Goal: Transaction & Acquisition: Purchase product/service

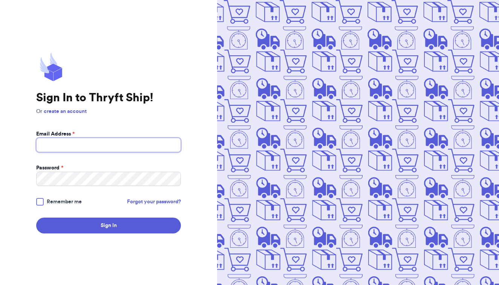
type input "[EMAIL_ADDRESS][DOMAIN_NAME]"
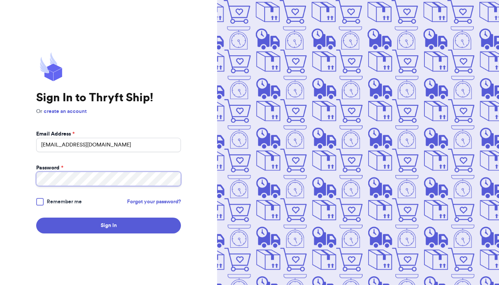
click at [109, 226] on button "Sign In" at bounding box center [108, 226] width 145 height 16
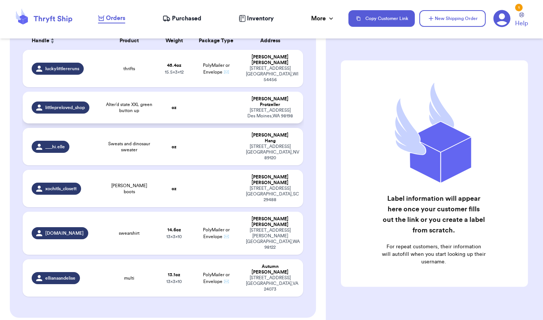
scroll to position [122, 0]
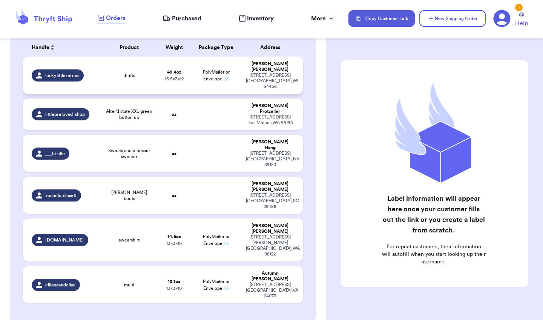
click at [230, 83] on td "PolyMailer or Envelope ✉️" at bounding box center [216, 75] width 51 height 37
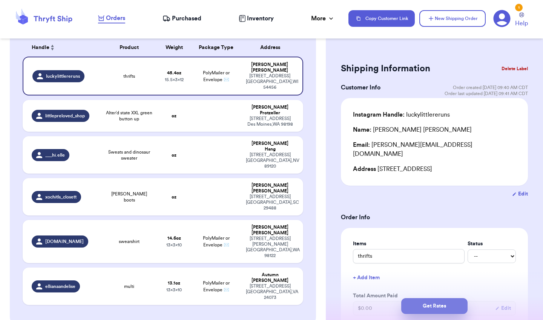
click at [407, 303] on button "Get Rates" at bounding box center [434, 306] width 66 height 16
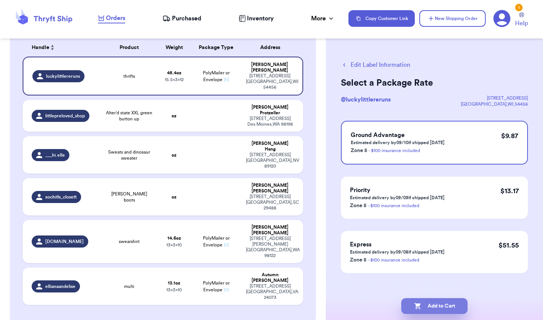
click at [420, 305] on icon "button" at bounding box center [418, 306] width 8 height 8
checkbox input "true"
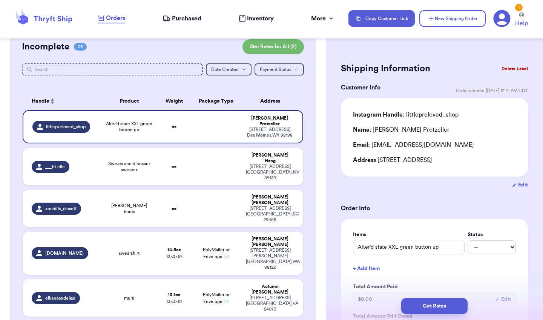
scroll to position [69, 0]
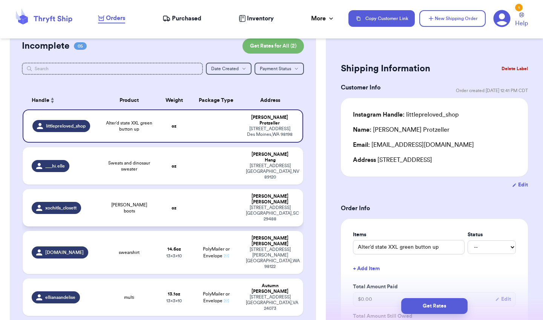
click at [228, 196] on td at bounding box center [216, 207] width 51 height 37
type input "[PERSON_NAME] boots"
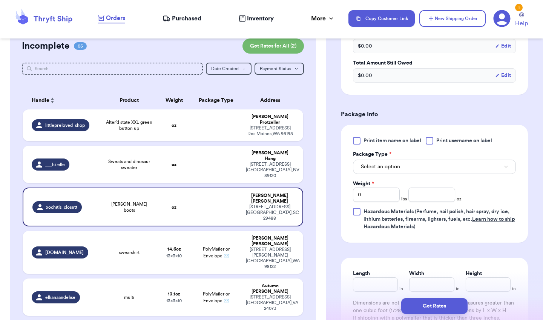
scroll to position [242, 0]
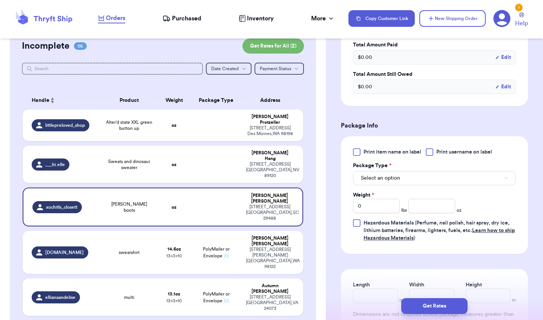
click at [355, 158] on div "Print item name on label Print username on label Package Type * Select an optio…" at bounding box center [434, 194] width 163 height 93
click at [355, 155] on div at bounding box center [357, 152] width 8 height 8
click at [0, 0] on input "Print item name on label" at bounding box center [0, 0] width 0 height 0
click at [380, 178] on span "Select an option" at bounding box center [380, 178] width 39 height 8
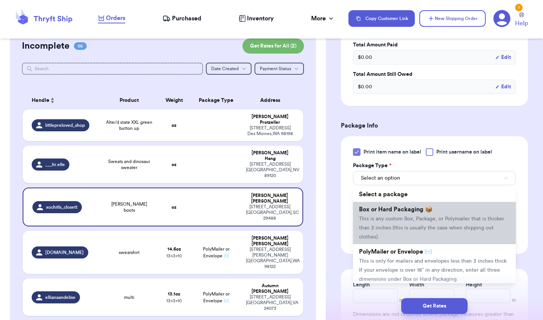
click at [382, 234] on li "Box or Hard Packaging 📦 This is any custom Box, Package, or Polymailer that is …" at bounding box center [434, 223] width 163 height 42
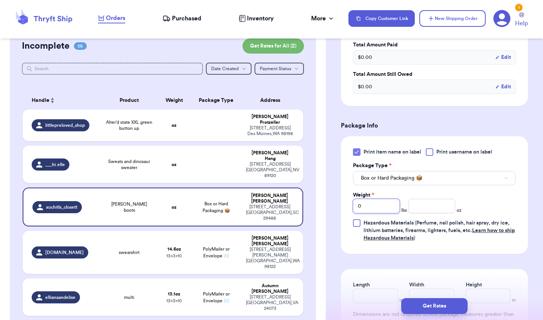
click at [394, 212] on input "0" at bounding box center [376, 206] width 47 height 14
type input "01"
type input "10.3"
type input "11"
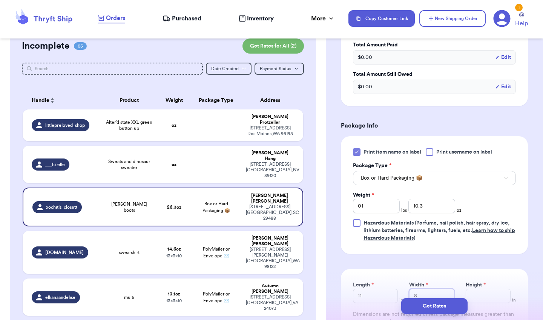
type input "8"
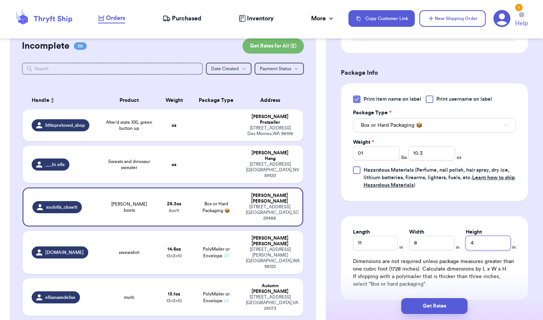
scroll to position [298, 0]
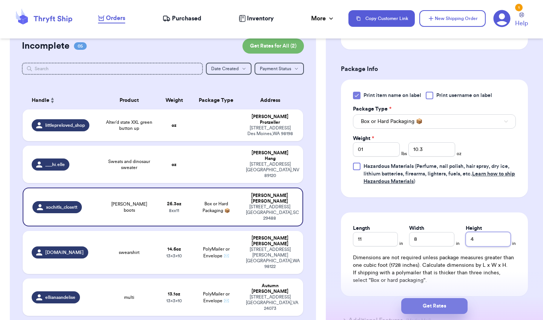
type input "4"
click at [421, 305] on button "Get Rates" at bounding box center [434, 306] width 66 height 16
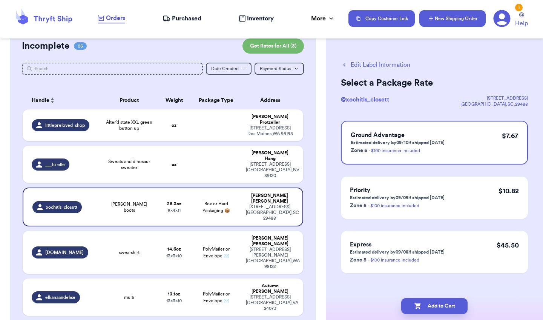
click at [463, 16] on button "New Shipping Order" at bounding box center [452, 18] width 66 height 17
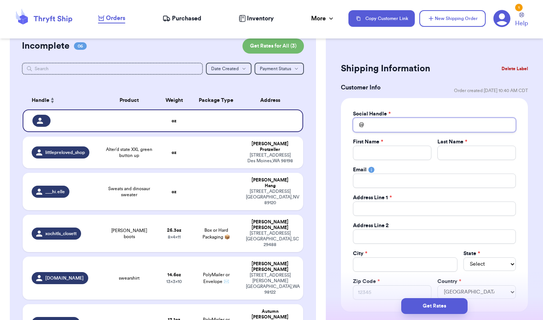
click at [382, 124] on input "Total Amount Paid" at bounding box center [434, 125] width 163 height 14
type input "d"
type input "da"
type input "[PERSON_NAME]"
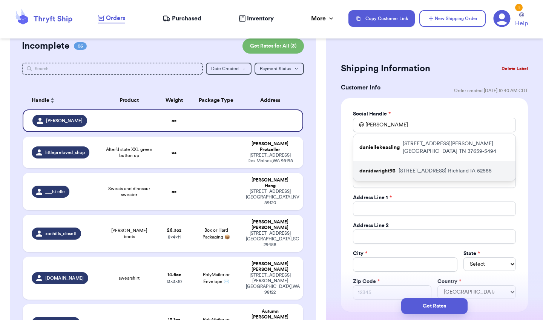
click at [406, 173] on p "[STREET_ADDRESS]" at bounding box center [444, 171] width 93 height 8
type input "danidwright93"
type input "[PERSON_NAME]"
type input "[EMAIL_ADDRESS][DOMAIN_NAME]"
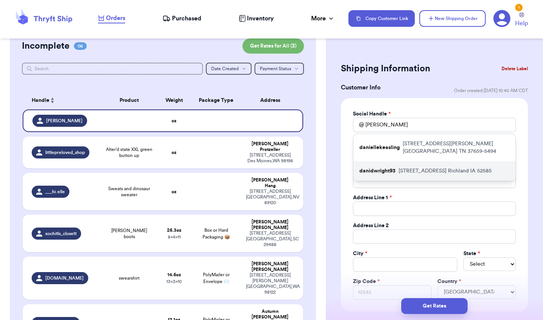
type input "[STREET_ADDRESS]"
type input "Richland"
select select "IA"
type input "52585"
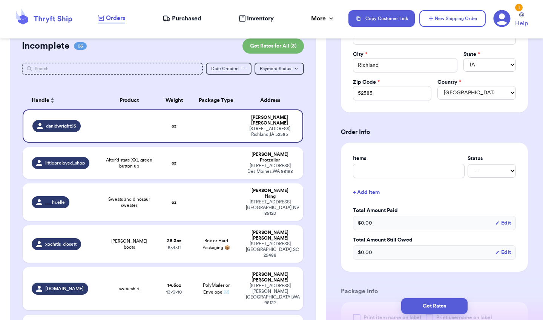
scroll to position [202, 0]
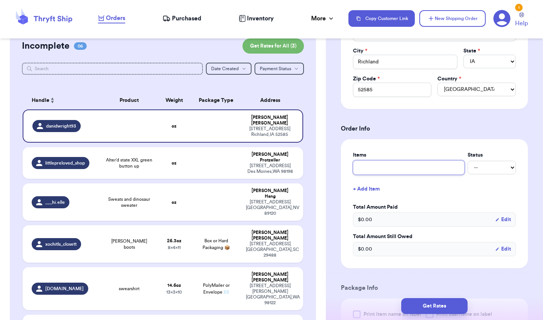
type input "t"
type input "th"
type input "thr"
type input "thri"
type input "thrif"
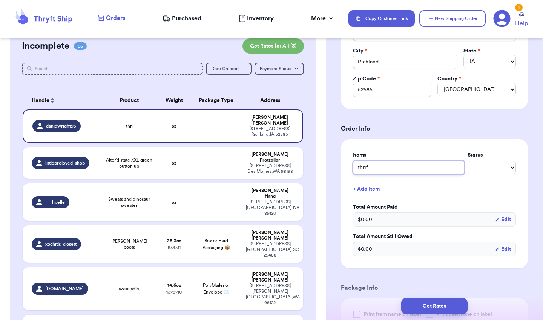
type input "thrift"
type input "thrifts"
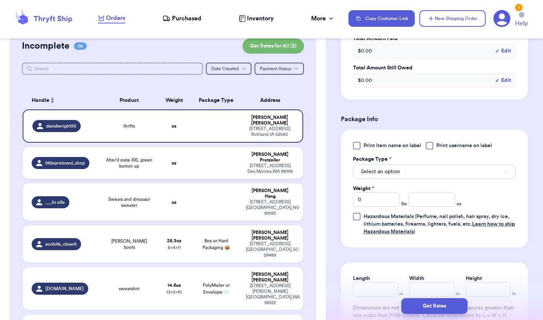
scroll to position [375, 0]
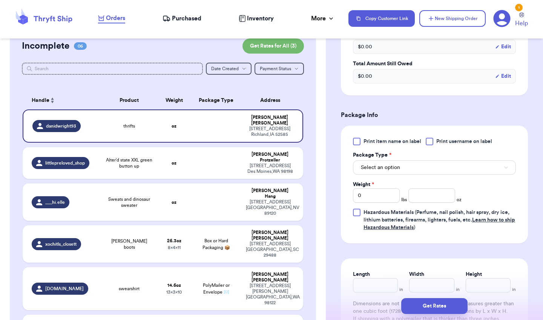
type input "thrifts"
click at [357, 142] on div at bounding box center [357, 142] width 8 height 8
click at [0, 0] on input "Print item name on label" at bounding box center [0, 0] width 0 height 0
click at [364, 168] on span "Select an option" at bounding box center [380, 168] width 39 height 8
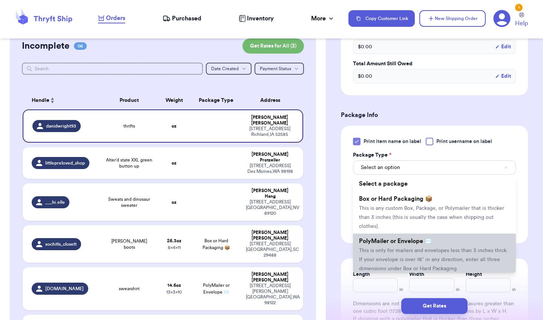
click at [381, 240] on span "PolyMailer or Envelope ✉️" at bounding box center [395, 241] width 73 height 6
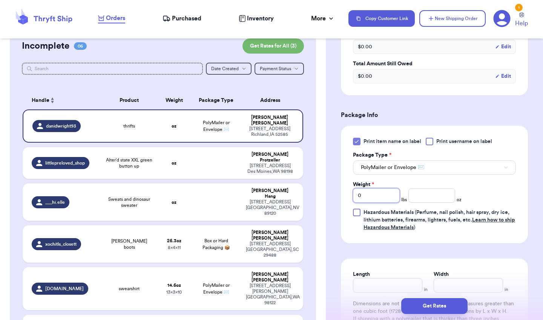
click at [388, 191] on input "0" at bounding box center [376, 195] width 47 height 14
type input "10"
type input "140"
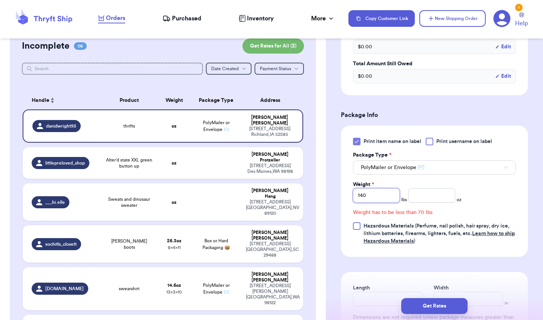
type input "14.0"
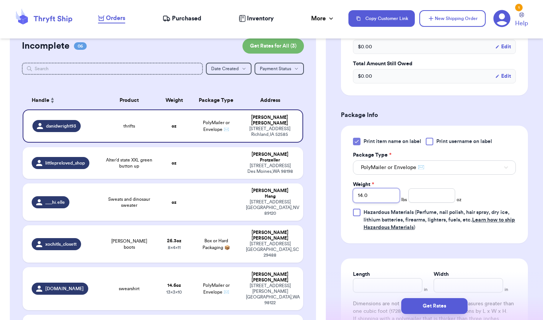
type input "14.50"
type input "18"
click at [375, 194] on input "14.50" at bounding box center [376, 195] width 47 height 14
type input "14.5"
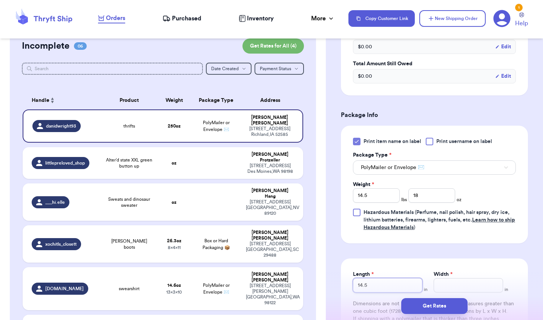
type input "14.5"
type input "18"
click at [395, 190] on input "14.5" at bounding box center [376, 195] width 47 height 14
type input "5"
type input "1"
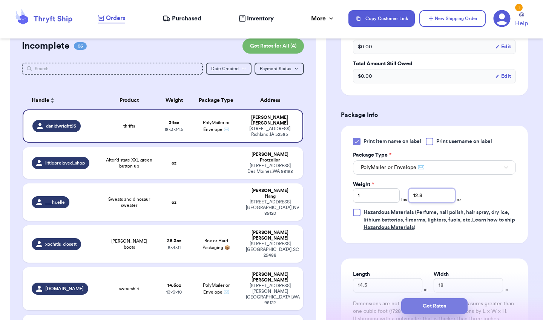
type input "12.8"
click at [444, 305] on button "Get Rates" at bounding box center [434, 306] width 66 height 16
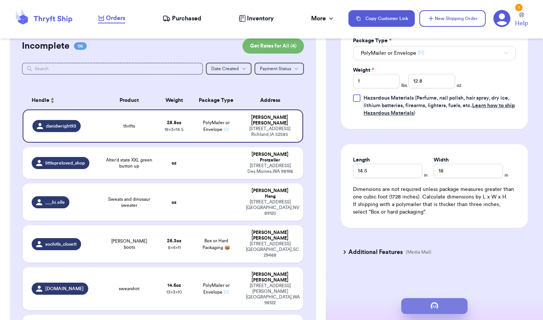
scroll to position [0, 0]
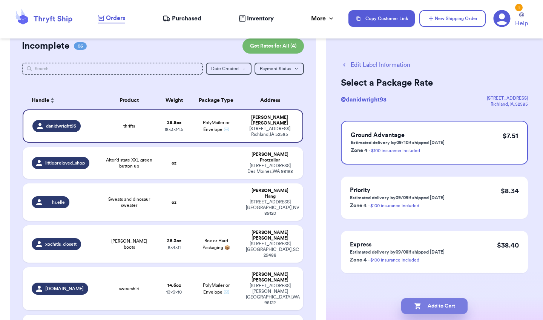
click at [427, 308] on button "Add to Cart" at bounding box center [434, 306] width 66 height 16
checkbox input "true"
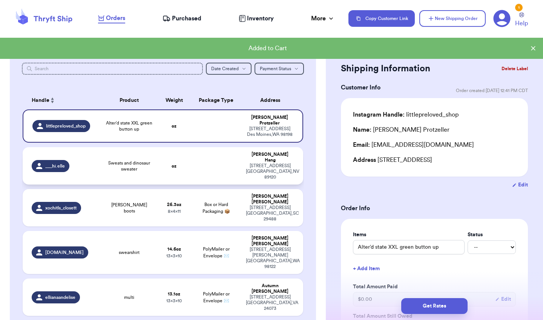
click at [231, 155] on td at bounding box center [216, 165] width 51 height 37
type input "Sweats and dinosaur sweater"
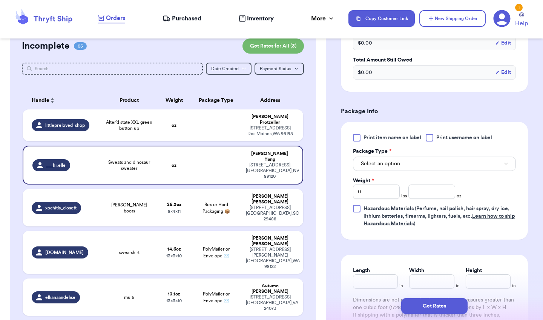
scroll to position [263, 0]
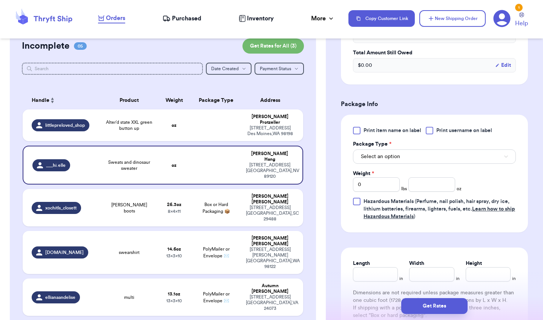
click at [358, 138] on div "Print item name on label Print username on label Package Type * Select an optio…" at bounding box center [434, 173] width 163 height 93
click at [357, 131] on div at bounding box center [357, 131] width 8 height 8
click at [0, 0] on input "Print item name on label" at bounding box center [0, 0] width 0 height 0
click at [373, 158] on span "Select an option" at bounding box center [380, 157] width 39 height 8
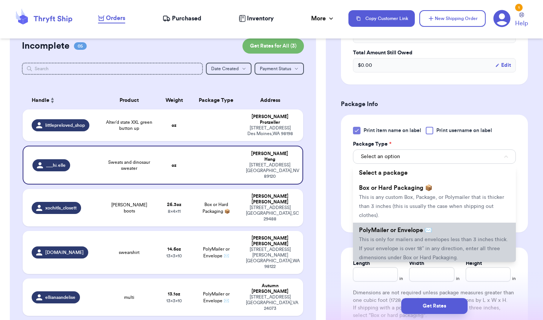
click at [382, 226] on li "PolyMailer or Envelope ✉️ This is only for mailers and envelopes less than 3 in…" at bounding box center [434, 243] width 163 height 42
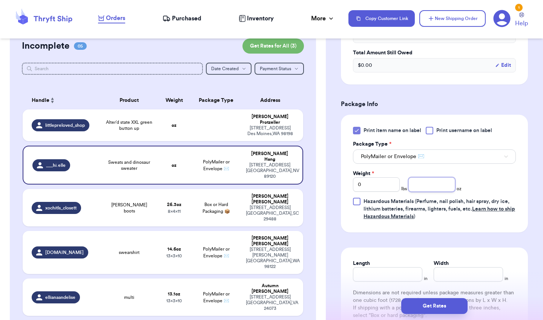
click at [412, 190] on input "number" at bounding box center [431, 184] width 47 height 14
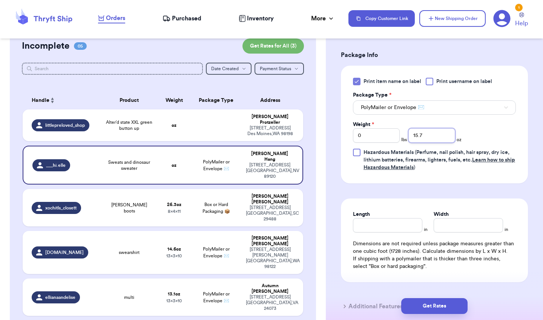
scroll to position [315, 0]
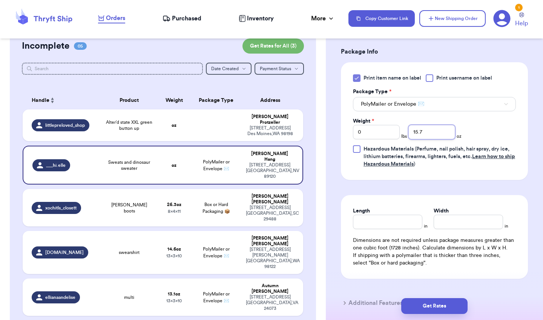
type input "15.7"
click at [388, 227] on input "Length" at bounding box center [387, 221] width 69 height 14
type input "10"
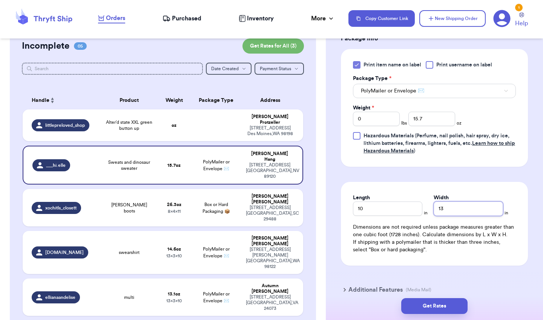
scroll to position [347, 0]
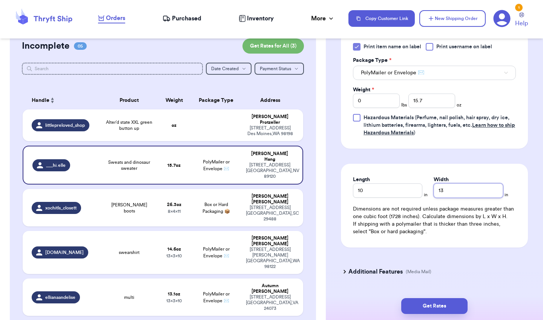
type input "13"
click at [420, 297] on div "Get Rates" at bounding box center [434, 306] width 217 height 28
click at [420, 303] on button "Get Rates" at bounding box center [434, 306] width 66 height 16
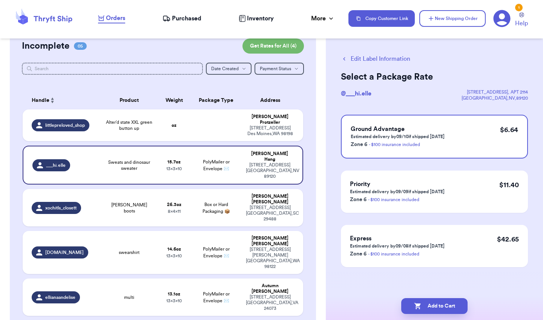
scroll to position [0, 0]
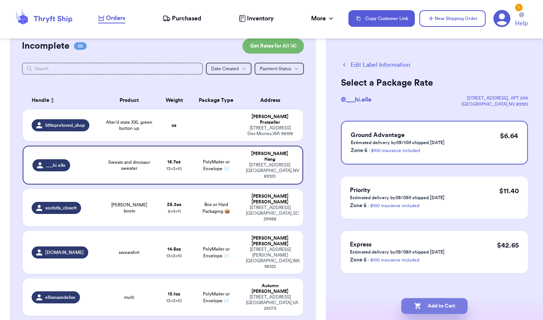
click at [452, 306] on button "Add to Cart" at bounding box center [434, 306] width 66 height 16
checkbox input "true"
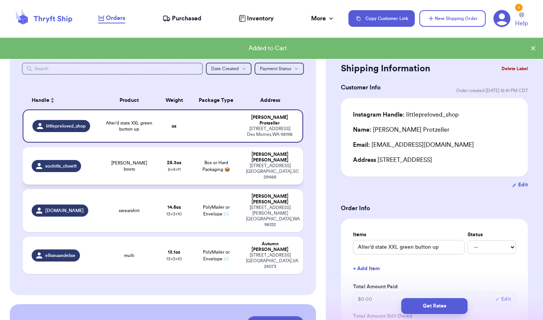
click at [223, 160] on span "Box or Hard Packaging 📦" at bounding box center [216, 165] width 28 height 11
type input "[PERSON_NAME] boots"
type input "1"
type input "10.3"
type input "11"
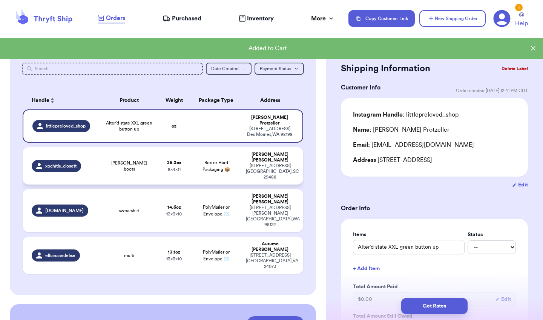
type input "8"
type input "4"
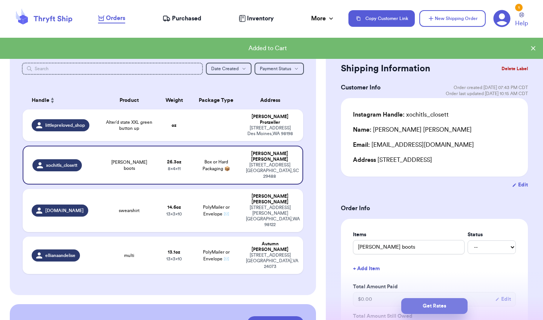
click at [405, 304] on button "Get Rates" at bounding box center [434, 306] width 66 height 16
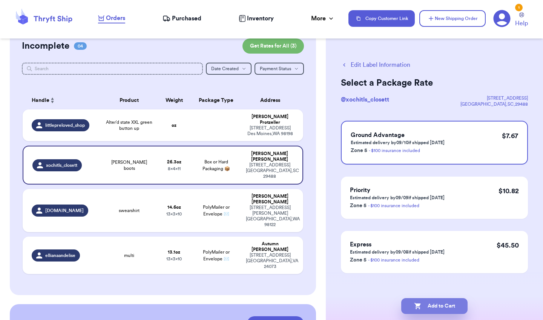
click at [419, 306] on icon "button" at bounding box center [418, 306] width 8 height 8
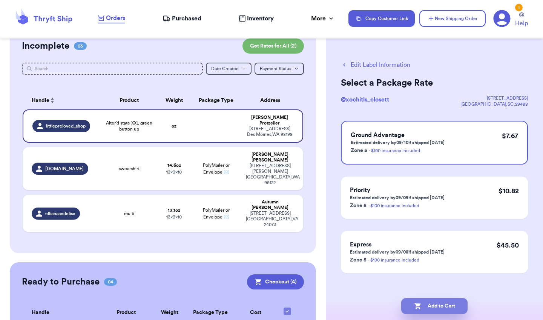
checkbox input "true"
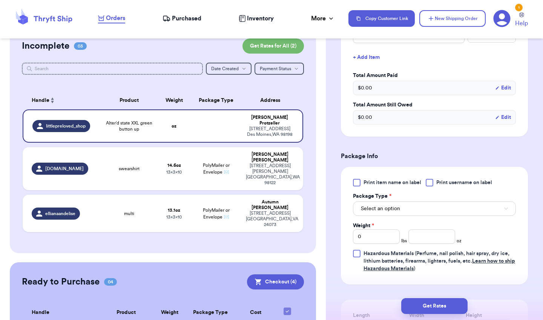
scroll to position [222, 0]
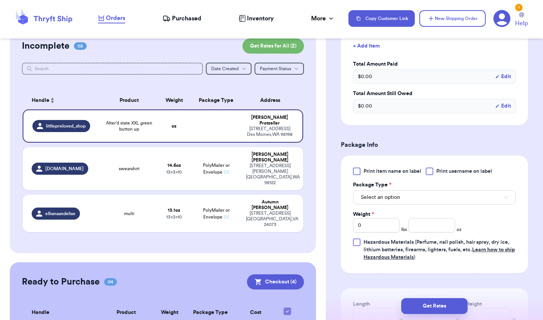
click at [358, 174] on div at bounding box center [357, 171] width 8 height 8
click at [0, 0] on input "Print item name on label" at bounding box center [0, 0] width 0 height 0
click at [371, 194] on button "Select an option" at bounding box center [434, 197] width 163 height 14
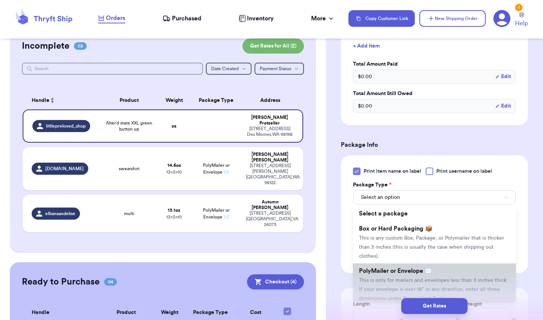
click at [372, 274] on span "PolyMailer or Envelope ✉️" at bounding box center [395, 271] width 73 height 6
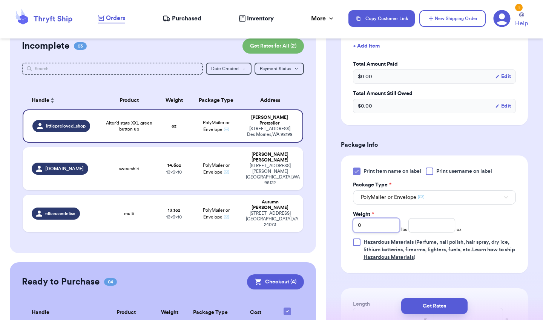
click at [392, 228] on input "0" at bounding box center [376, 225] width 47 height 14
click at [417, 230] on input "number" at bounding box center [431, 225] width 47 height 14
type input "15.5"
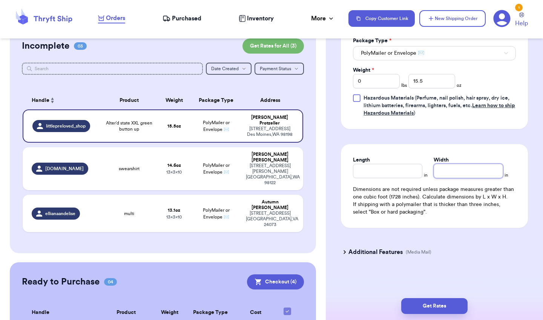
scroll to position [368, 0]
click at [396, 170] on input "Length" at bounding box center [387, 171] width 69 height 14
type input "10"
type input "13"
click at [430, 303] on button "Get Rates" at bounding box center [434, 306] width 66 height 16
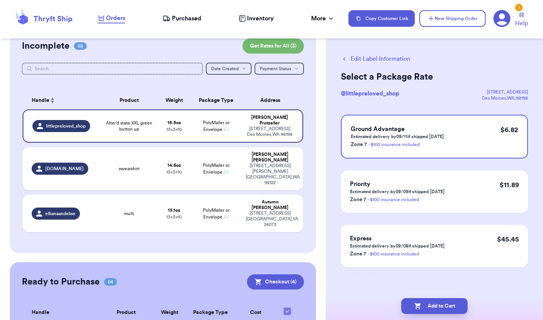
scroll to position [0, 0]
